Goal: Task Accomplishment & Management: Manage account settings

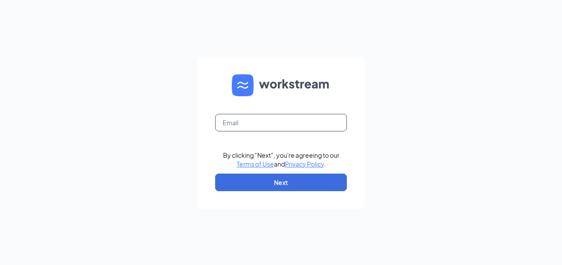
click at [294, 124] on input "text" at bounding box center [281, 123] width 132 height 18
type input "d"
type input "[EMAIL_ADDRESS][DOMAIN_NAME]"
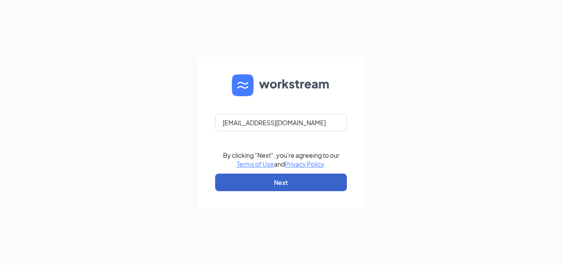
click at [301, 181] on button "Next" at bounding box center [281, 182] width 132 height 18
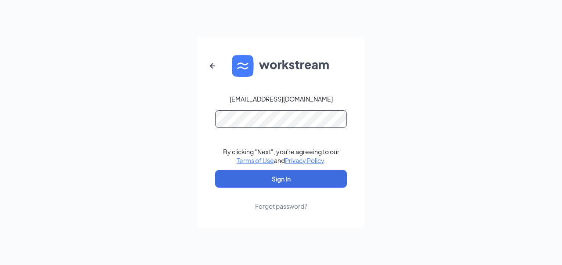
click at [215, 170] on button "Sign In" at bounding box center [281, 179] width 132 height 18
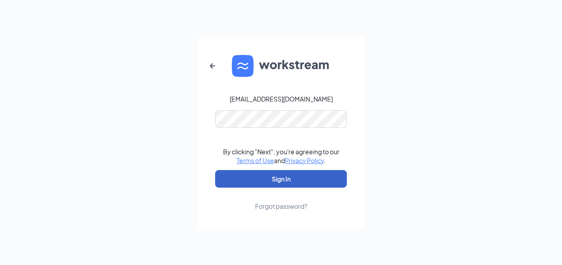
click at [283, 179] on button "Sign In" at bounding box center [281, 179] width 132 height 18
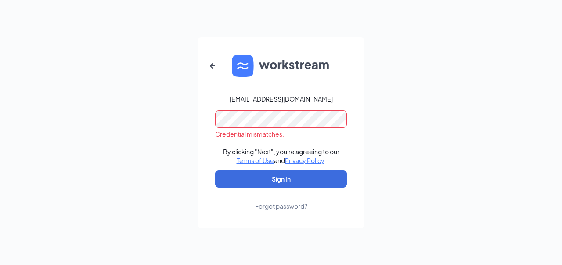
click at [282, 202] on div "Forgot password?" at bounding box center [281, 206] width 52 height 9
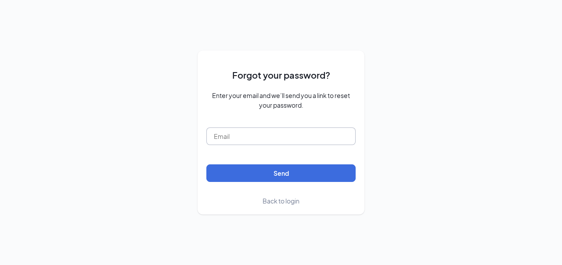
click at [250, 138] on input "text" at bounding box center [280, 136] width 149 height 18
type input "[EMAIL_ADDRESS][DOMAIN_NAME]"
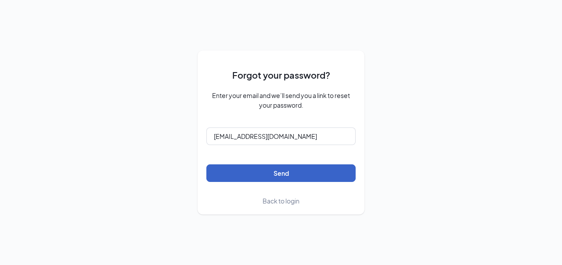
click at [281, 170] on button "Send" at bounding box center [280, 173] width 149 height 18
